Goal: Transaction & Acquisition: Download file/media

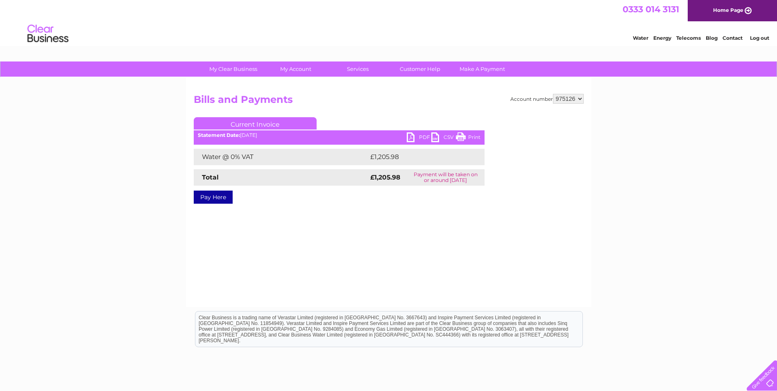
click at [567, 95] on select "901573 901574 901575 901576 901577 901579 901580 901581 901582 901583 901584 90…" at bounding box center [568, 99] width 31 height 10
select select "901583"
click at [553, 94] on select "901573 901574 901575 901576 901577 901579 901580 901581 901582 901583 901584 90…" at bounding box center [568, 99] width 31 height 10
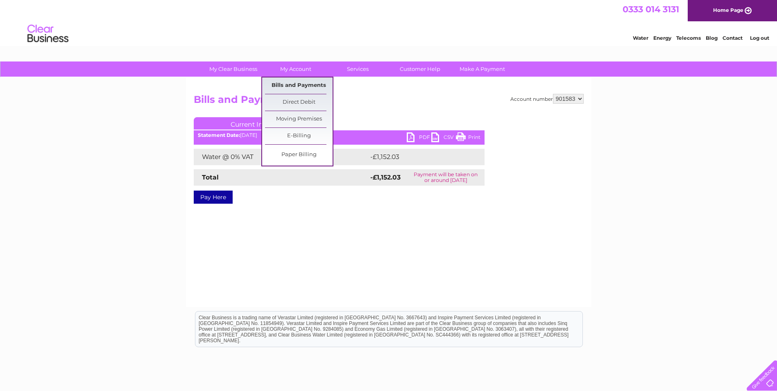
click at [299, 84] on link "Bills and Payments" at bounding box center [299, 85] width 68 height 16
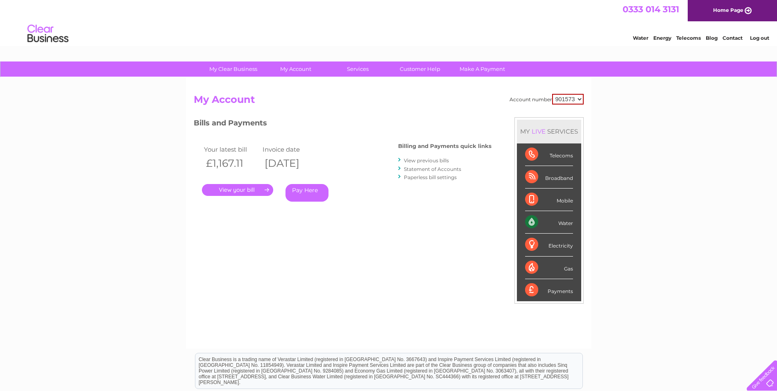
click at [573, 97] on select "901573 901574 901575 901576 901577 901579 901580 901581 901582 901583 901584 90…" at bounding box center [568, 99] width 32 height 11
select select "901583"
click at [552, 94] on select "901573 901574 901575 901576 901577 901579 901580 901581 901582 901583 901584 90…" at bounding box center [568, 99] width 32 height 11
click at [437, 160] on link "View previous bills" at bounding box center [426, 160] width 45 height 6
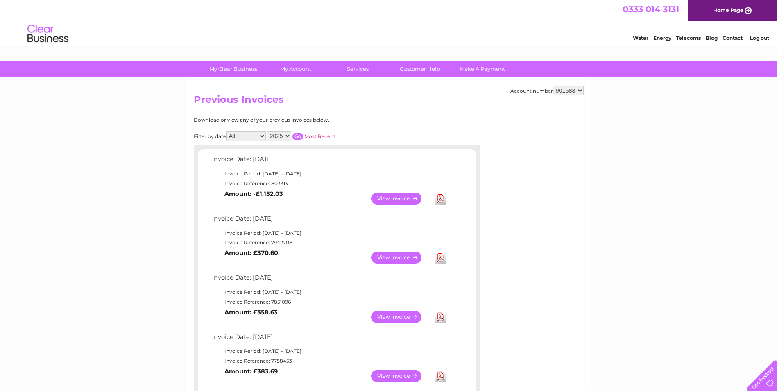
click at [572, 88] on select "901573 901574 901575 901576 901577 901579 901580 901581 901582 901583 901584 90…" at bounding box center [568, 91] width 31 height 10
click at [572, 91] on select "901573 901574 901575 901576 901577 901579 901580 901581 901582 901583 901584 90…" at bounding box center [568, 91] width 31 height 10
click at [579, 91] on select "901573 901574 901575 901576 901577 901579 901580 901581 901582 901583 901584 90…" at bounding box center [568, 91] width 31 height 10
select select "901574"
click at [553, 86] on select "901573 901574 901575 901576 901577 901579 901580 901581 901582 901583 901584 90…" at bounding box center [568, 91] width 31 height 10
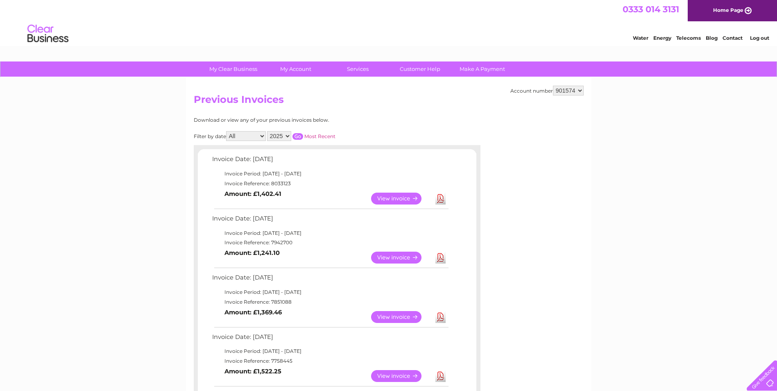
click at [442, 200] on link "Download" at bounding box center [440, 199] width 10 height 12
